Goal: Information Seeking & Learning: Learn about a topic

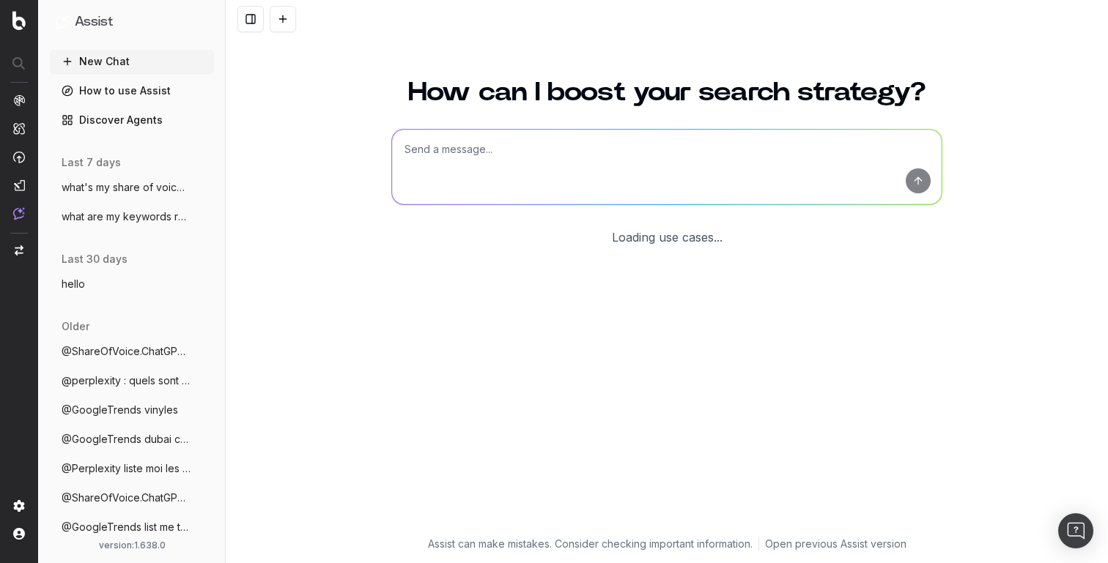
scroll to position [5, 0]
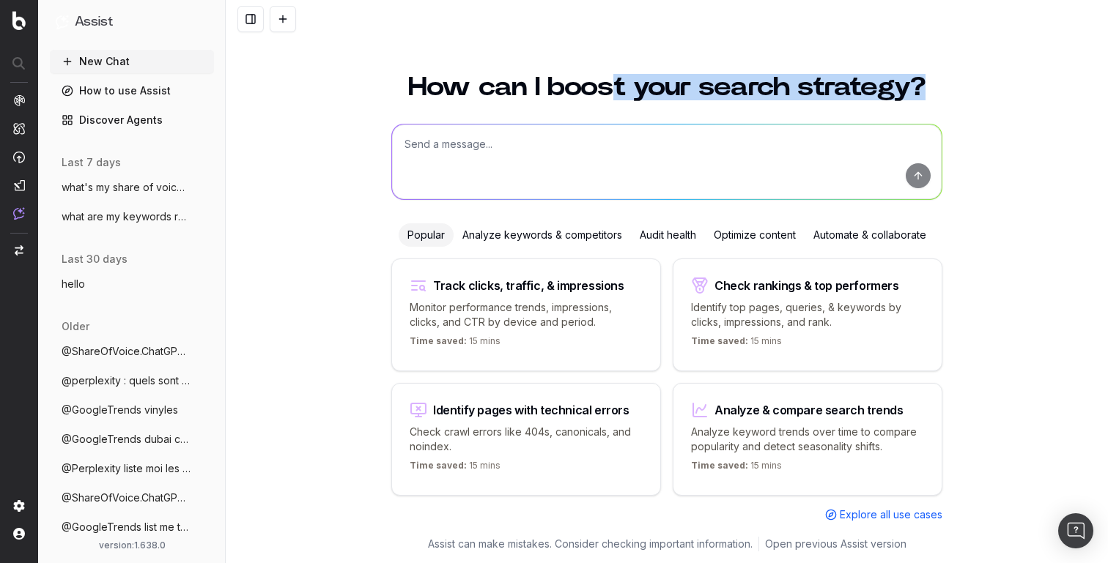
drag, startPoint x: 932, startPoint y: 86, endPoint x: 612, endPoint y: 80, distance: 319.4
click at [612, 80] on h1 "How can I boost your search strategy?" at bounding box center [666, 87] width 551 height 26
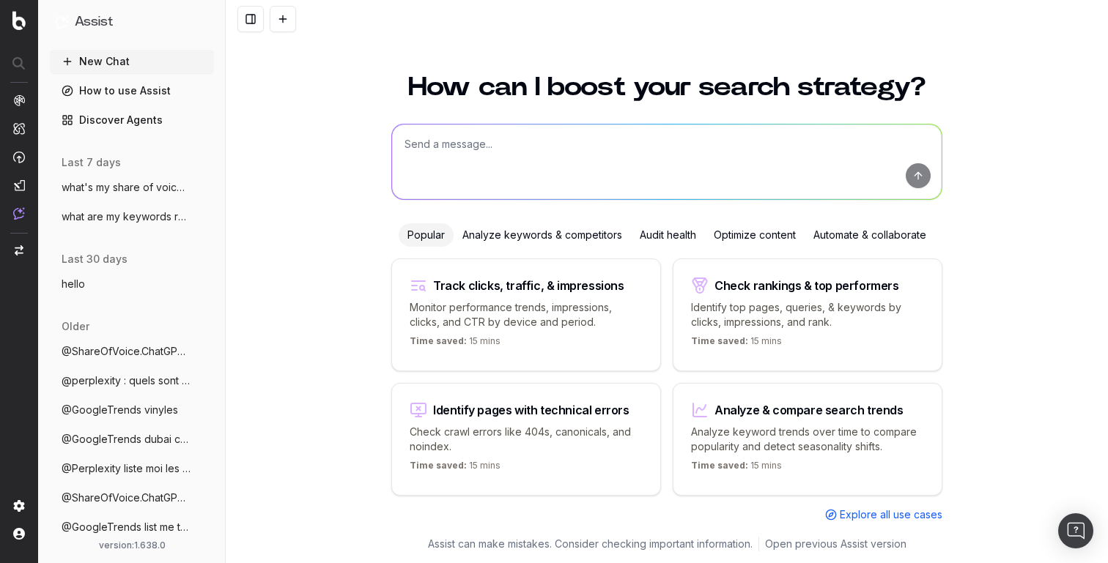
click at [483, 81] on h1 "How can I boost your search strategy?" at bounding box center [666, 87] width 551 height 26
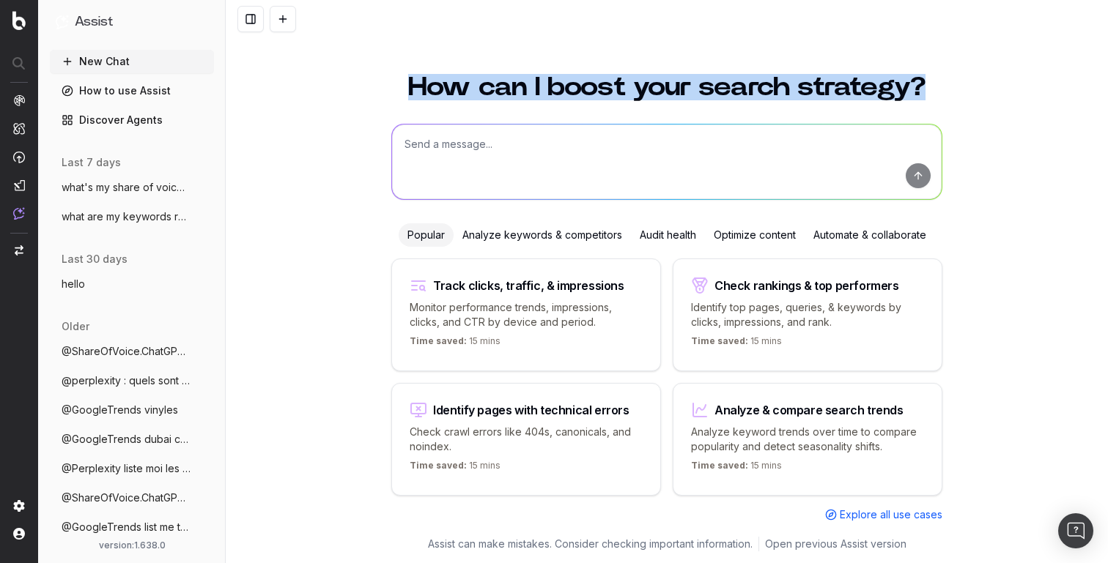
click at [483, 81] on h1 "How can I boost your search strategy?" at bounding box center [666, 87] width 551 height 26
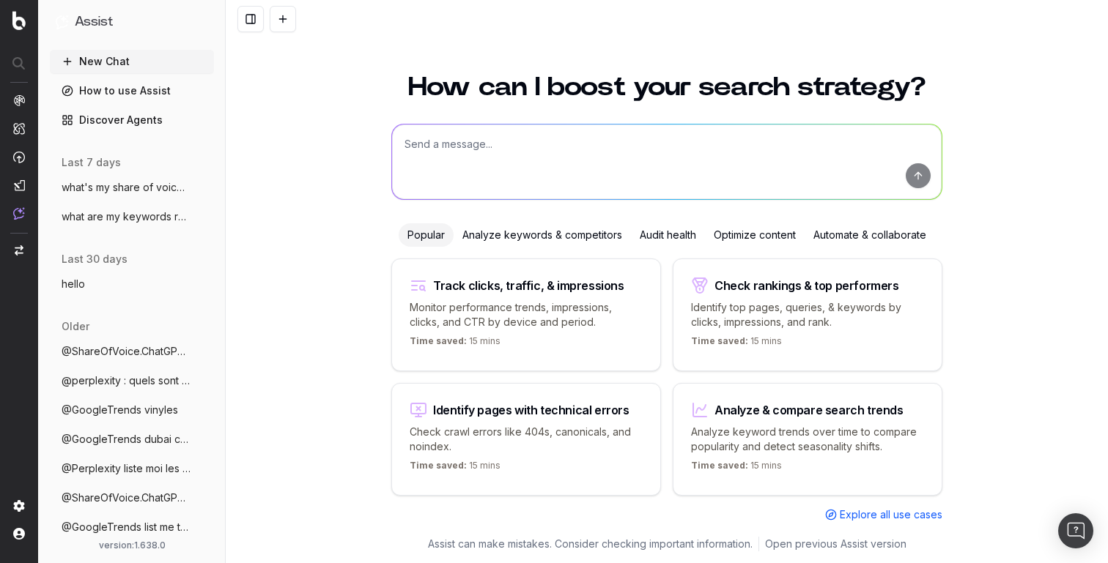
click at [629, 81] on h1 "How can I boost your search strategy?" at bounding box center [666, 87] width 551 height 26
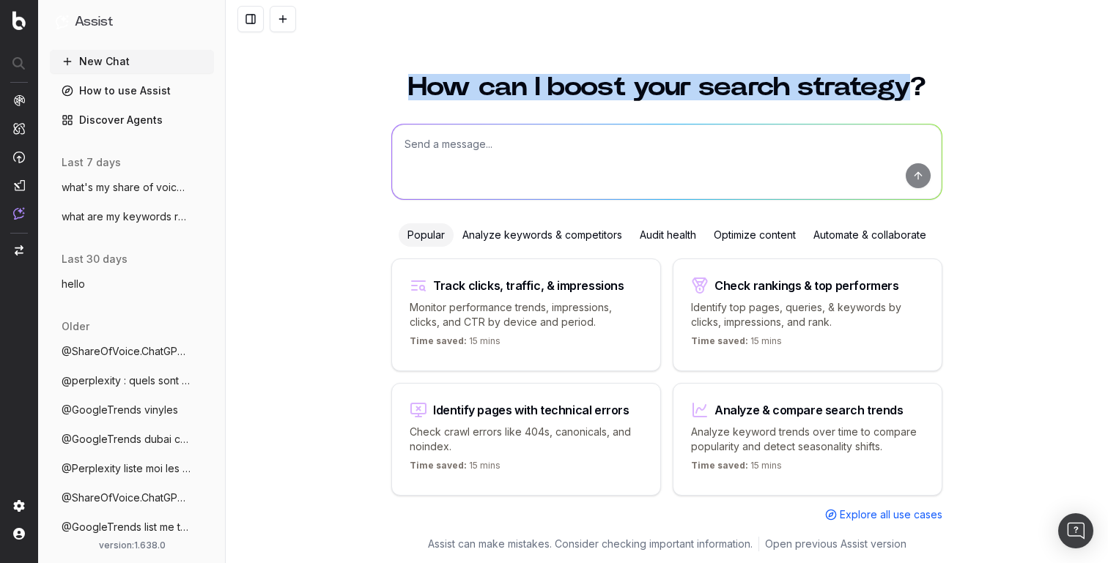
drag, startPoint x: 413, startPoint y: 81, endPoint x: 908, endPoint y: 86, distance: 494.4
click at [908, 86] on h1 "How can I boost your search strategy?" at bounding box center [666, 87] width 551 height 26
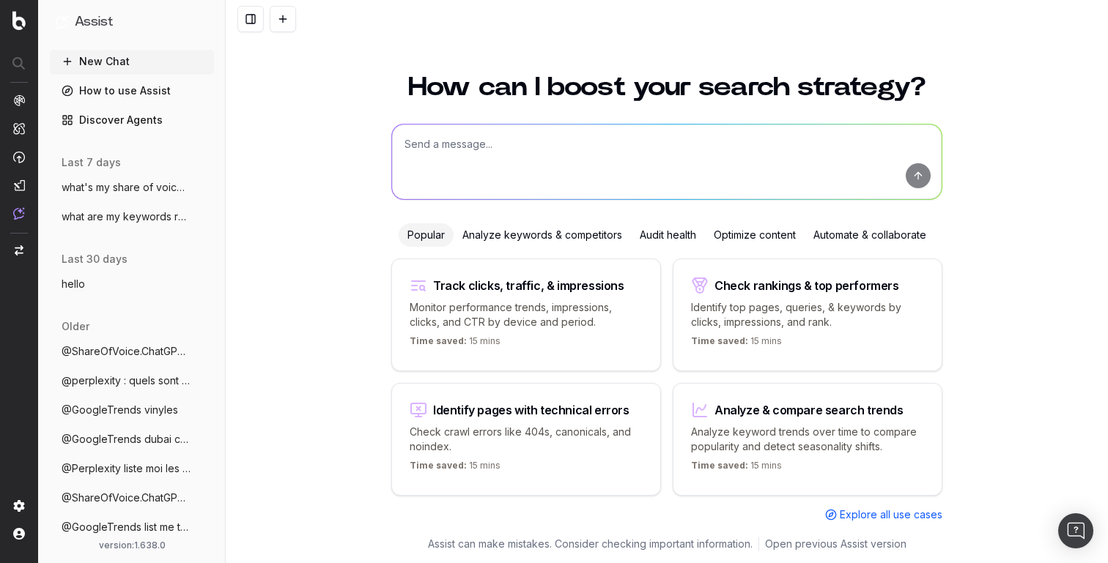
click at [940, 86] on h1 "How can I boost your search strategy?" at bounding box center [666, 87] width 551 height 26
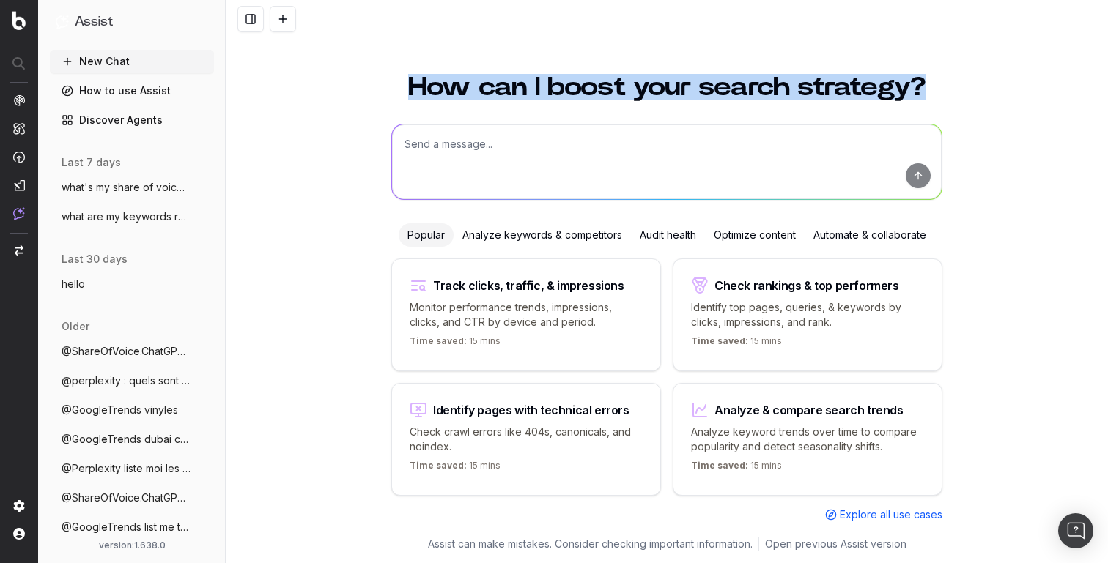
drag, startPoint x: 412, startPoint y: 86, endPoint x: 924, endPoint y: 85, distance: 511.3
click at [924, 85] on h1 "How can I boost your search strategy?" at bounding box center [666, 87] width 551 height 26
drag, startPoint x: 930, startPoint y: 85, endPoint x: 403, endPoint y: 86, distance: 526.7
click at [403, 86] on h1 "How can I boost your search strategy?" at bounding box center [666, 87] width 551 height 26
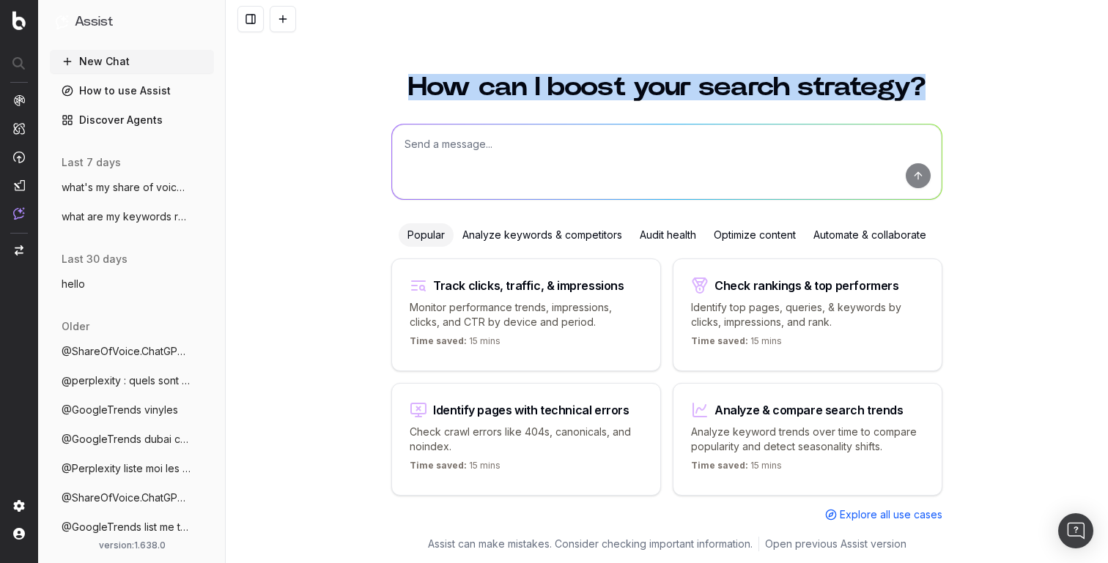
click at [403, 86] on h1 "How can I boost your search strategy?" at bounding box center [666, 87] width 551 height 26
drag, startPoint x: 409, startPoint y: 86, endPoint x: 932, endPoint y: 108, distance: 523.4
click at [932, 108] on div "How can I boost your search strategy? Popular Analyze keywords & competitors Au…" at bounding box center [666, 296] width 563 height 481
click at [936, 82] on h1 "How can I boost your search strategy?" at bounding box center [666, 87] width 551 height 26
drag, startPoint x: 937, startPoint y: 84, endPoint x: 513, endPoint y: 78, distance: 424.1
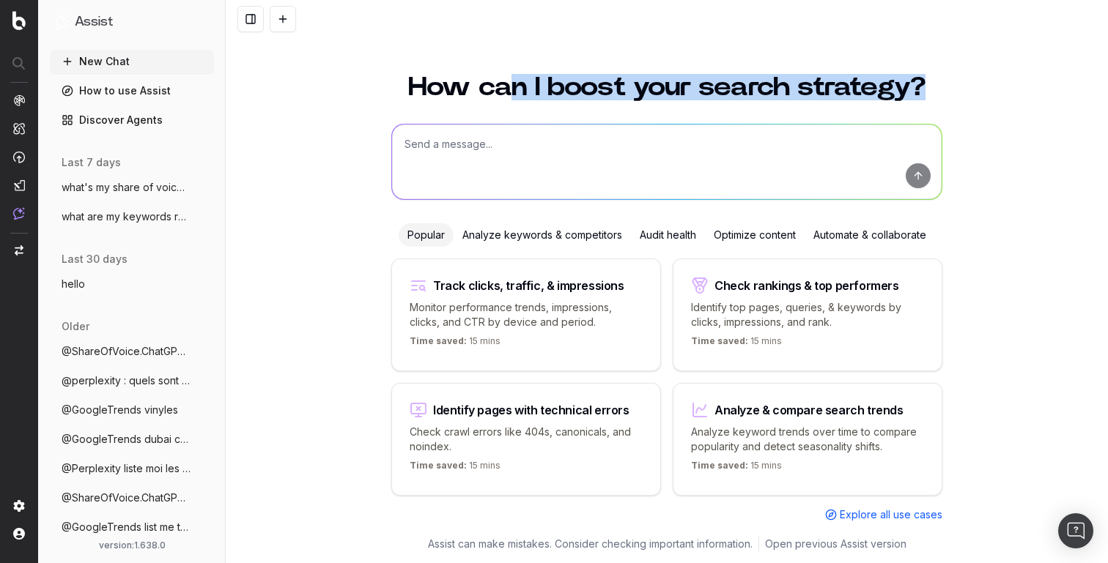
click at [513, 78] on h1 "How can I boost your search strategy?" at bounding box center [666, 87] width 551 height 26
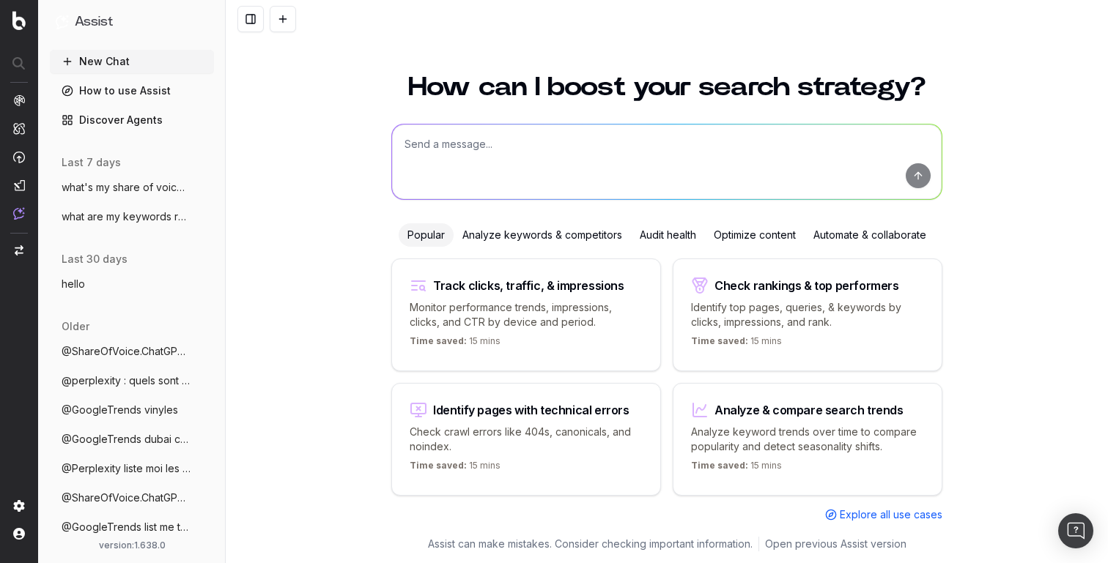
click at [433, 78] on h1 "How can I boost your search strategy?" at bounding box center [666, 87] width 551 height 26
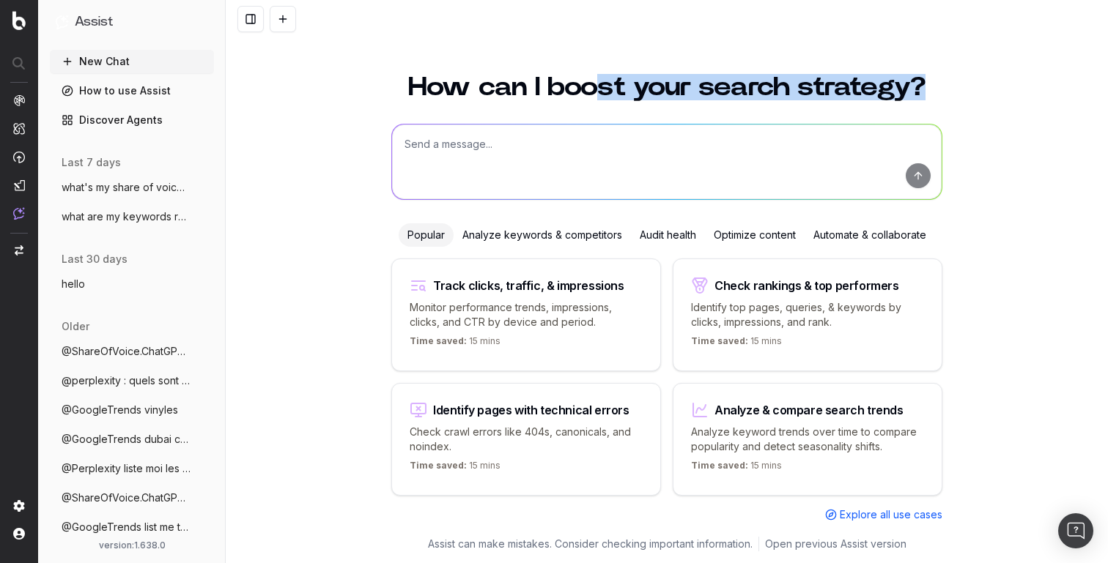
drag, startPoint x: 593, startPoint y: 78, endPoint x: 987, endPoint y: 101, distance: 394.7
click at [987, 101] on div "How can I boost your search strategy? Popular Analyze keywords & competitors Au…" at bounding box center [667, 309] width 882 height 507
drag, startPoint x: 960, startPoint y: 97, endPoint x: 771, endPoint y: 72, distance: 191.3
click at [771, 72] on div "How can I boost your search strategy? Popular Analyze keywords & competitors Au…" at bounding box center [667, 309] width 882 height 507
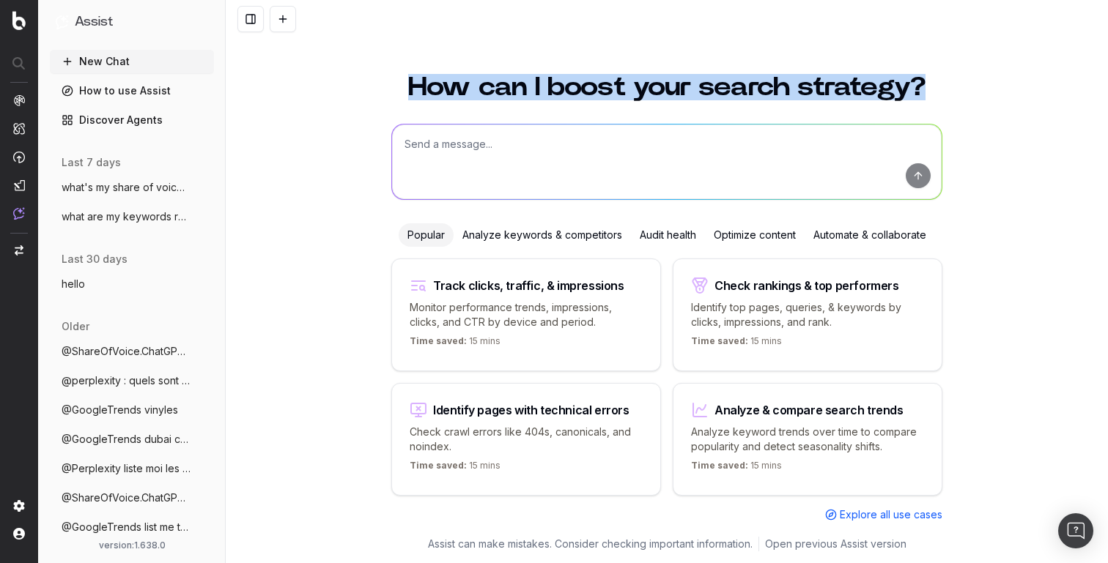
click at [771, 72] on div "How can I boost your search strategy? Popular Analyze keywords & competitors Au…" at bounding box center [666, 296] width 563 height 481
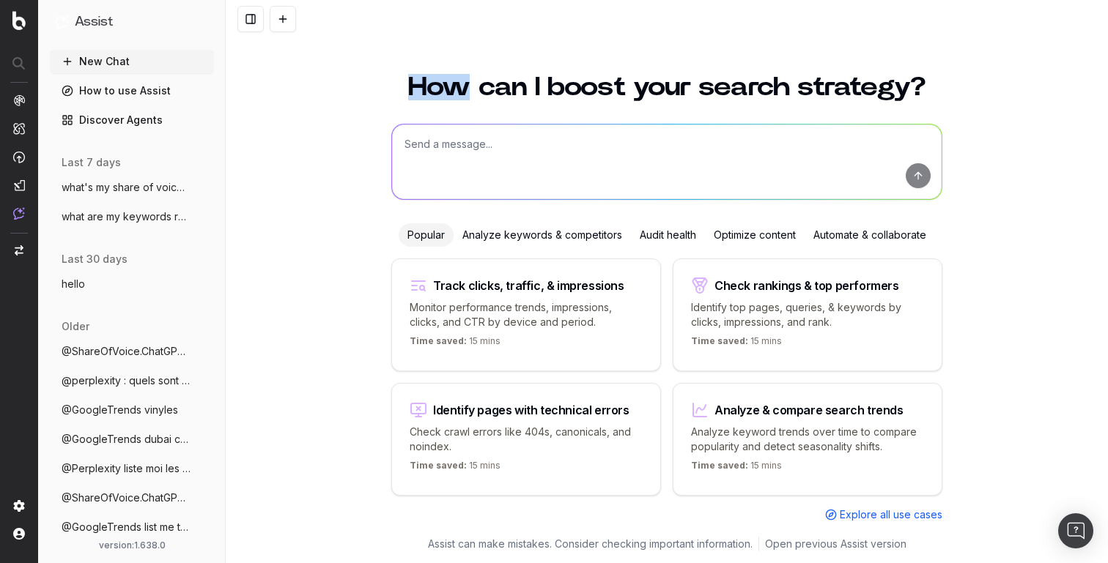
click at [771, 72] on div "How can I boost your search strategy? Popular Analyze keywords & competitors Au…" at bounding box center [666, 296] width 563 height 481
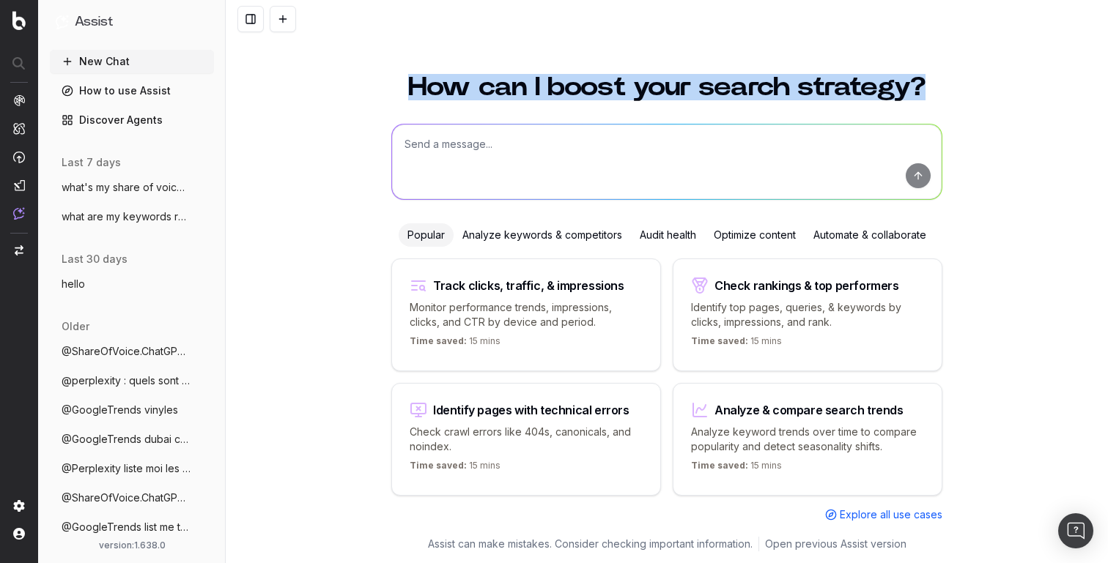
click at [771, 72] on div "How can I boost your search strategy? Popular Analyze keywords & competitors Au…" at bounding box center [666, 296] width 563 height 481
click at [719, 78] on h1 "How can I boost your search strategy?" at bounding box center [666, 87] width 551 height 26
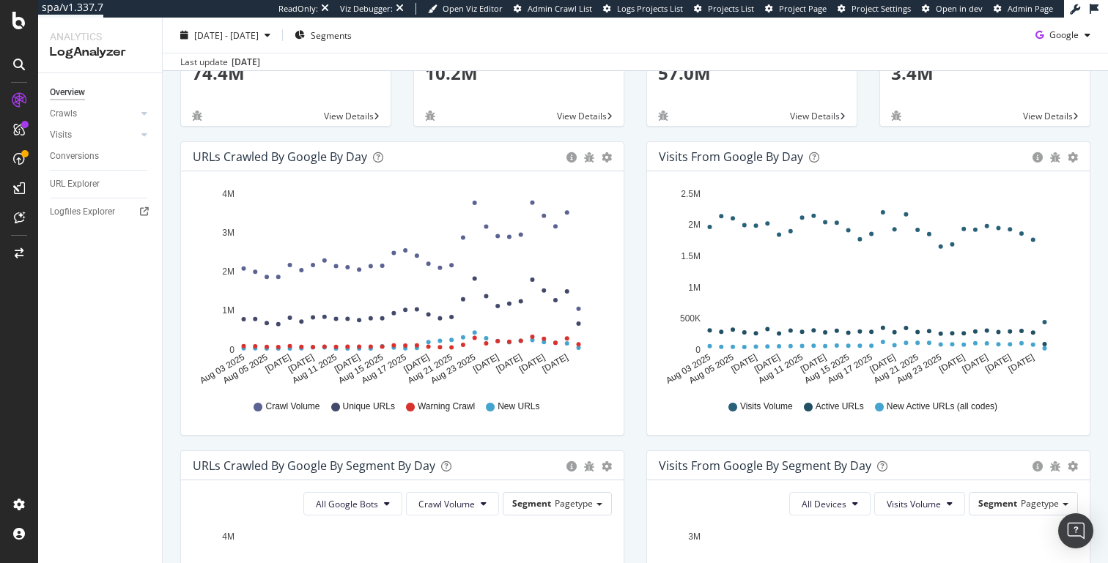
scroll to position [122, 0]
